Goal: Find specific page/section: Find specific page/section

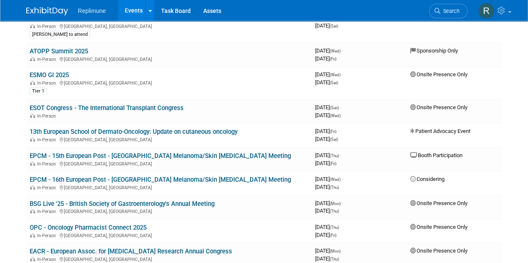
scroll to position [523, 0]
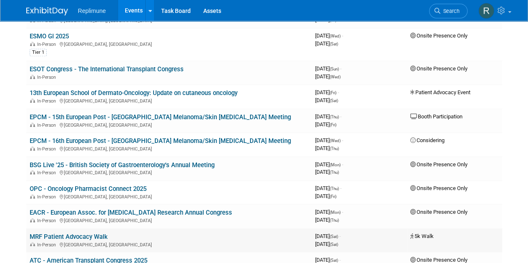
click at [76, 234] on link "MRF Patient Advocacy Walk" at bounding box center [69, 237] width 78 height 8
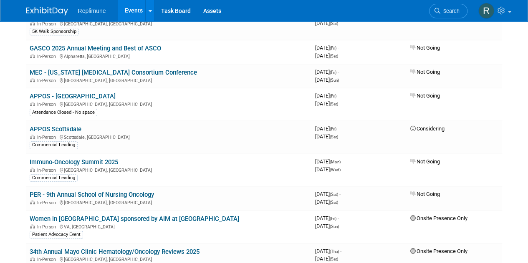
scroll to position [5, 0]
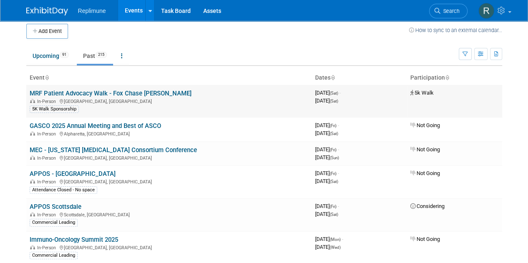
click at [186, 94] on link "MRF Patient Advocacy Walk - Fox Chase [PERSON_NAME]" at bounding box center [111, 94] width 162 height 8
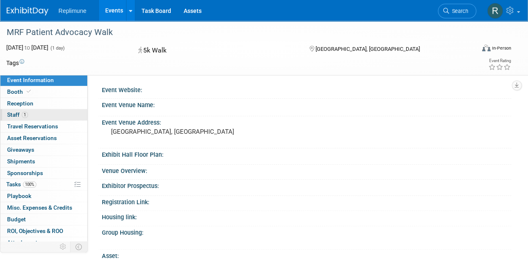
click at [42, 110] on link "1 Staff 1" at bounding box center [43, 114] width 87 height 11
click at [34, 116] on link "2 Staff 2" at bounding box center [43, 114] width 87 height 11
